Goal: Task Accomplishment & Management: Manage account settings

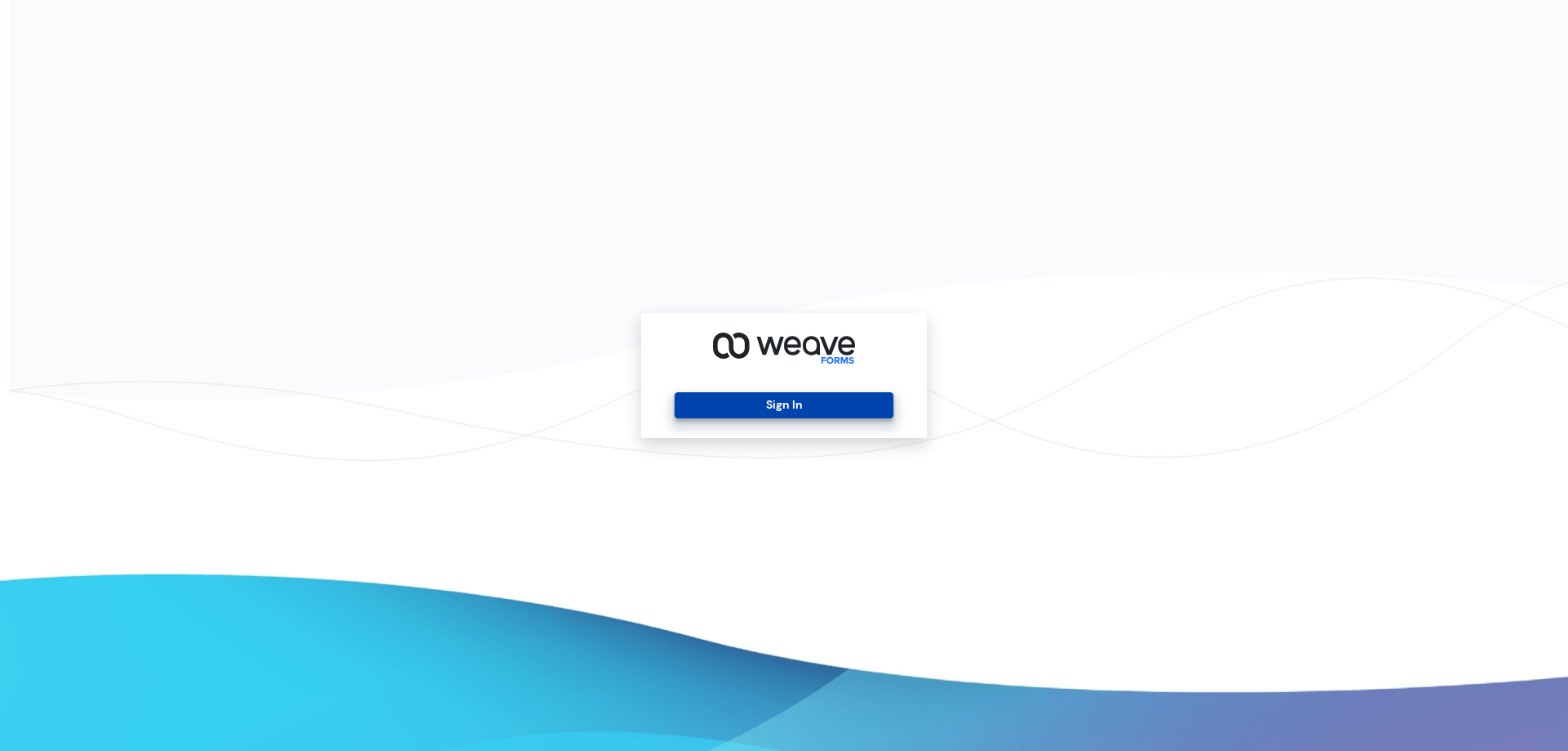
click at [810, 409] on button "Sign In" at bounding box center [784, 405] width 218 height 26
